Goal: Information Seeking & Learning: Check status

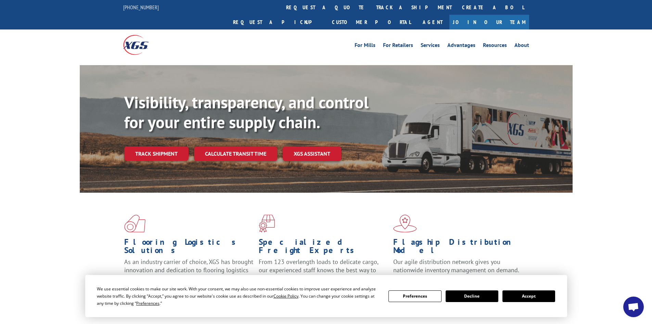
click at [146, 146] on link "Track shipment" at bounding box center [156, 153] width 64 height 14
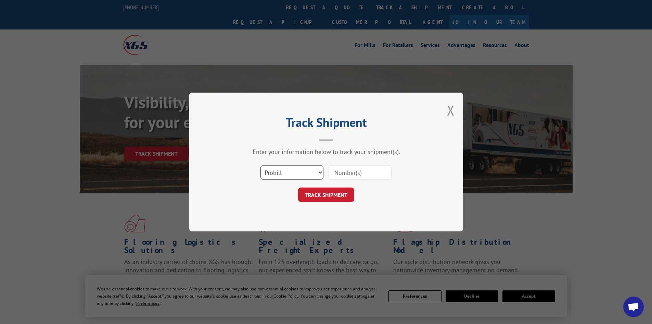
click at [283, 174] on select "Select category... Probill BOL PO" at bounding box center [292, 172] width 63 height 14
click at [261, 165] on select "Select category... Probill BOL PO" at bounding box center [292, 172] width 63 height 14
click at [336, 172] on input at bounding box center [360, 172] width 63 height 14
type input "17588429"
click at [339, 197] on button "TRACK SHIPMENT" at bounding box center [326, 194] width 56 height 14
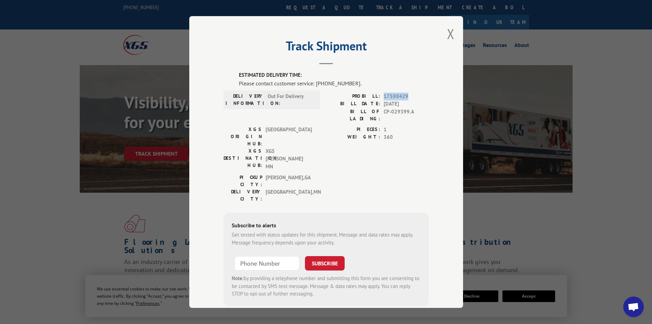
drag, startPoint x: 380, startPoint y: 97, endPoint x: 408, endPoint y: 99, distance: 27.5
click at [408, 99] on div "PROBILL: 17588429" at bounding box center [377, 96] width 103 height 8
click at [405, 98] on span "17588429" at bounding box center [406, 96] width 45 height 8
drag, startPoint x: 404, startPoint y: 96, endPoint x: 382, endPoint y: 96, distance: 22.3
click at [384, 96] on span "17588429" at bounding box center [406, 96] width 45 height 8
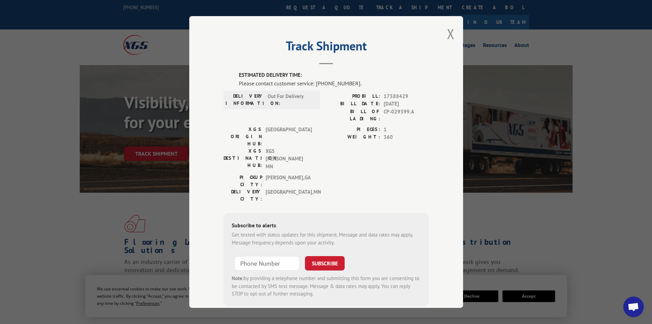
click at [379, 102] on div "BILL DATE: [DATE]" at bounding box center [377, 104] width 103 height 8
drag, startPoint x: 385, startPoint y: 95, endPoint x: 411, endPoint y: 97, distance: 26.4
click at [411, 97] on span "17588429" at bounding box center [406, 96] width 45 height 8
click at [408, 98] on span "17588429" at bounding box center [406, 96] width 45 height 8
click at [450, 32] on button "Close modal" at bounding box center [451, 34] width 8 height 18
